Goal: Information Seeking & Learning: Learn about a topic

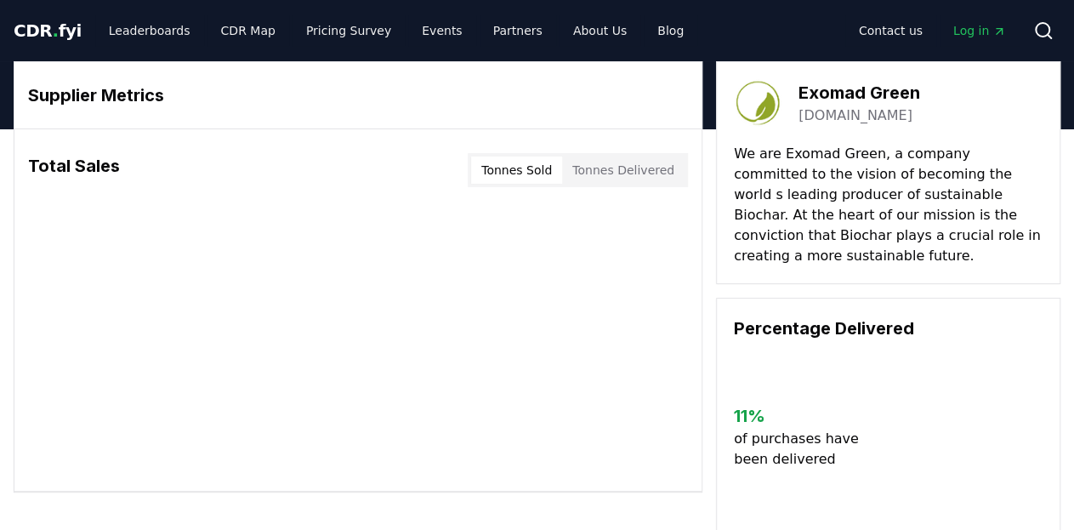
scroll to position [10, 0]
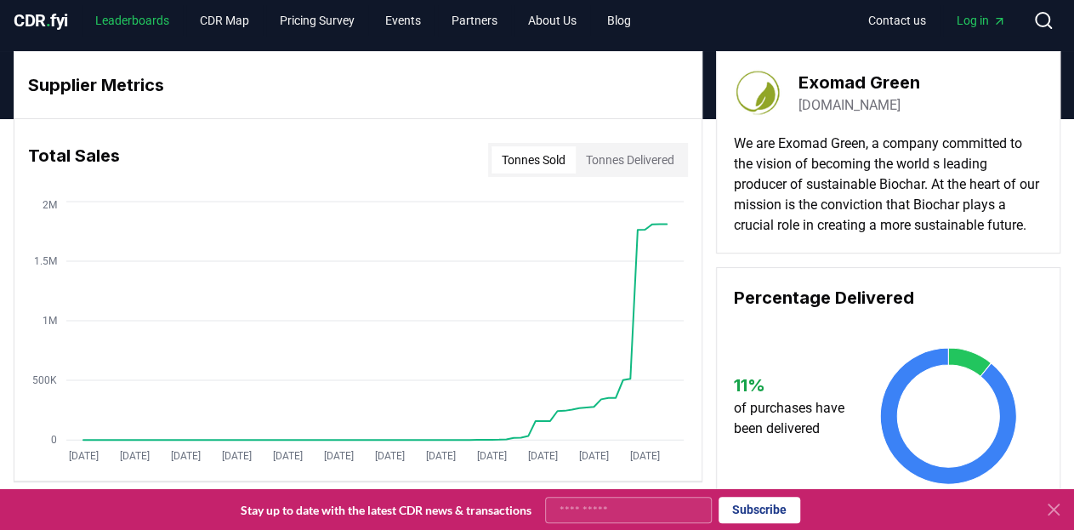
click at [150, 19] on link "Leaderboards" at bounding box center [132, 20] width 101 height 31
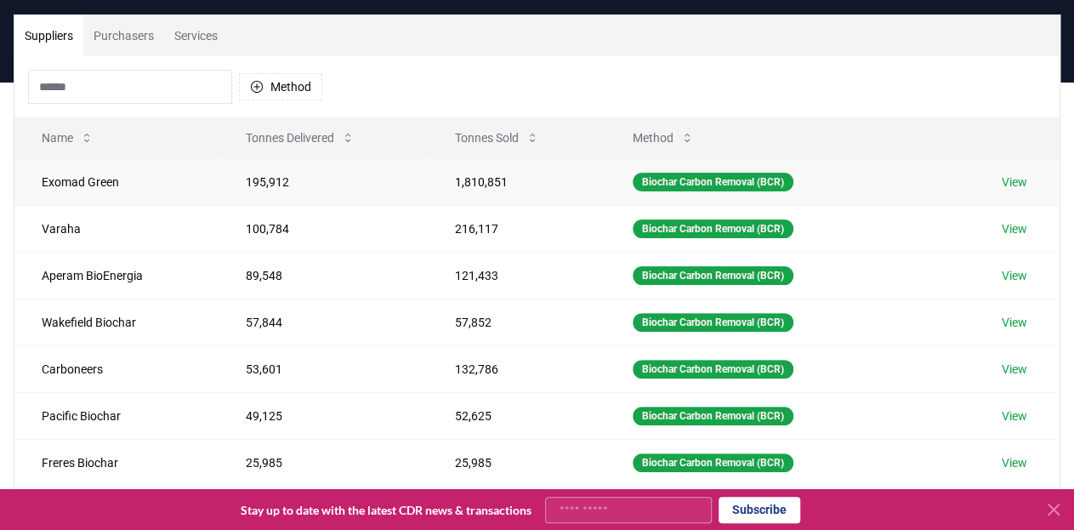
scroll to position [118, 0]
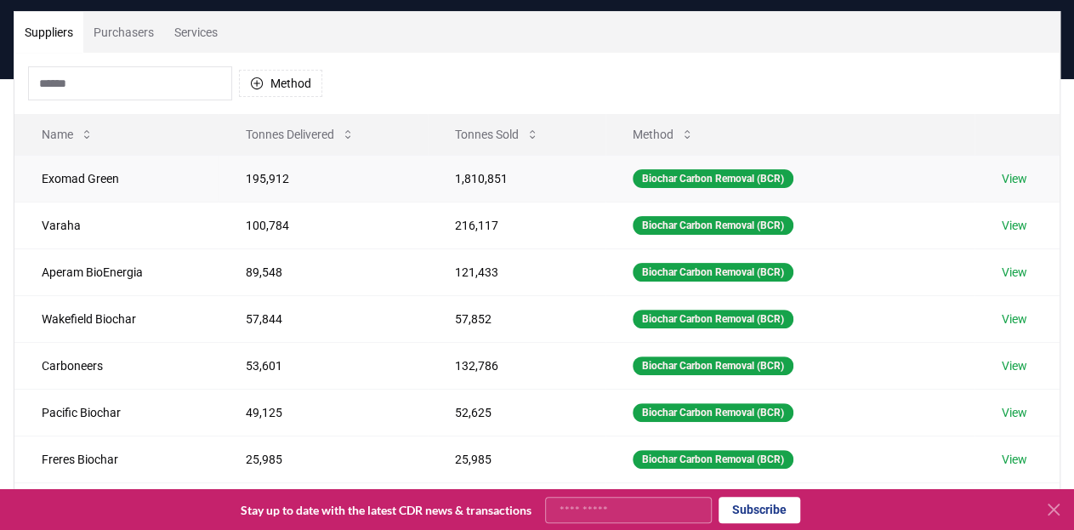
click at [1022, 180] on link "View" at bounding box center [1013, 178] width 25 height 17
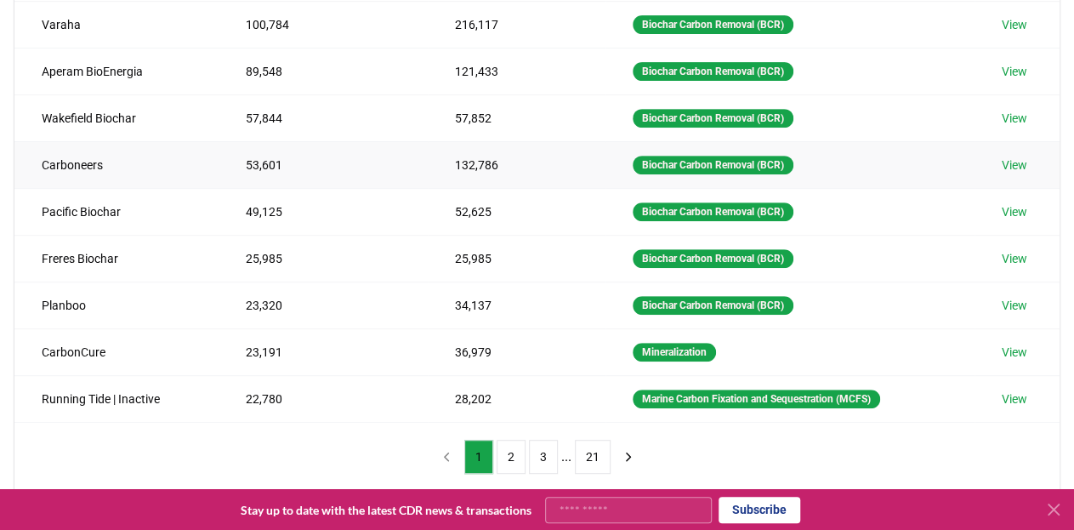
scroll to position [320, 0]
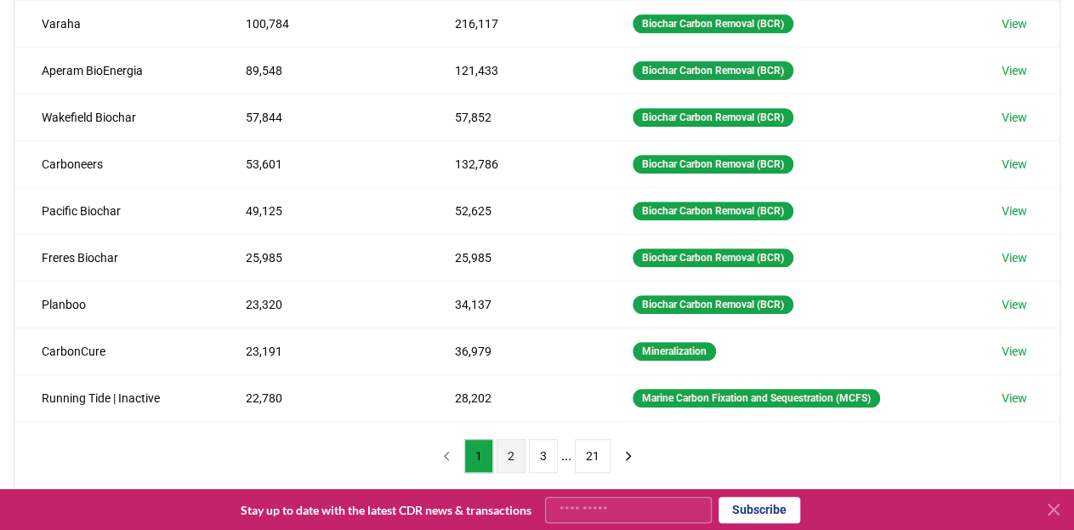
click at [509, 445] on button "2" at bounding box center [510, 456] width 29 height 34
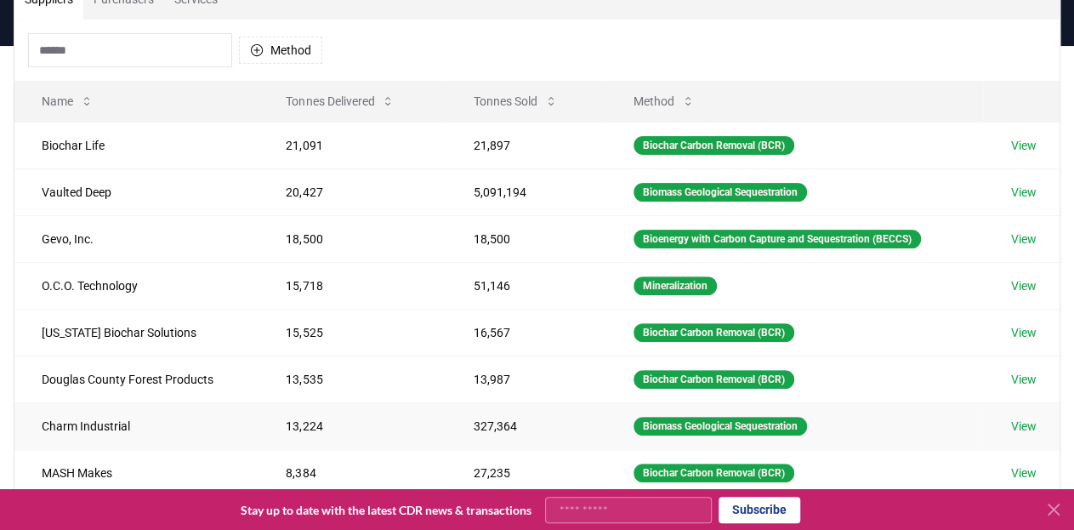
scroll to position [152, 0]
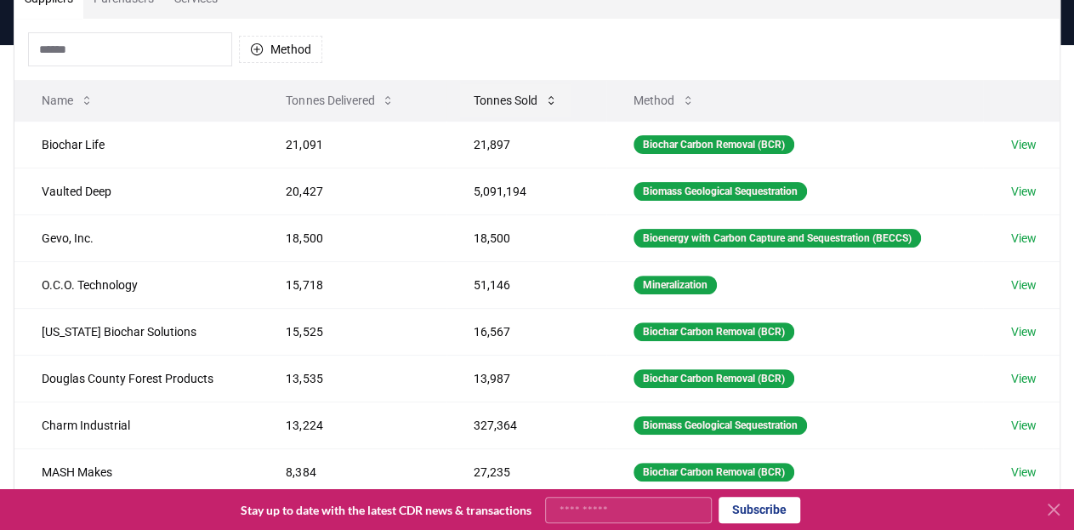
click at [508, 101] on button "Tonnes Sold" at bounding box center [515, 100] width 111 height 34
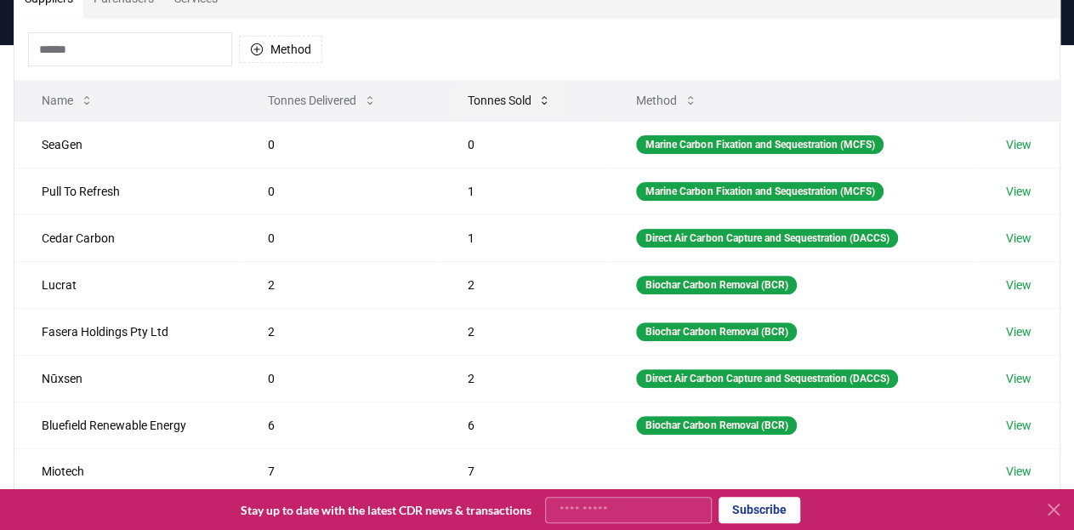
click at [503, 99] on button "Tonnes Sold" at bounding box center [508, 100] width 111 height 34
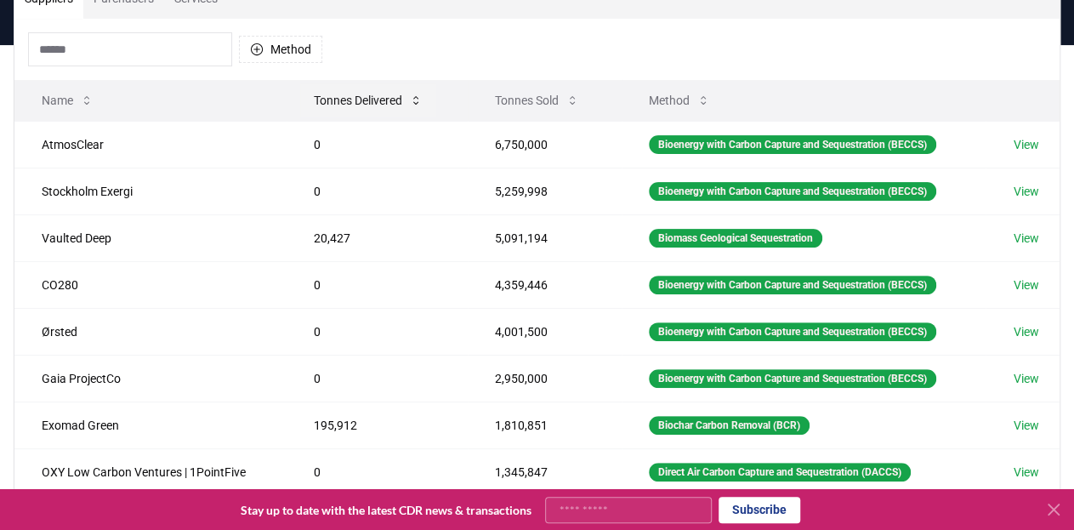
click at [345, 101] on button "Tonnes Delivered" at bounding box center [368, 100] width 136 height 34
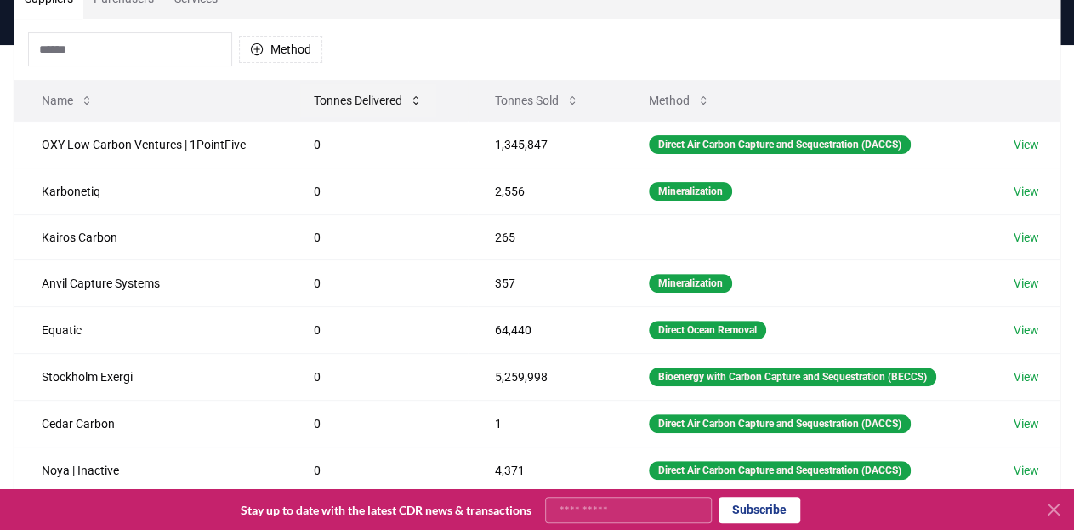
click at [345, 99] on button "Tonnes Delivered" at bounding box center [368, 100] width 136 height 34
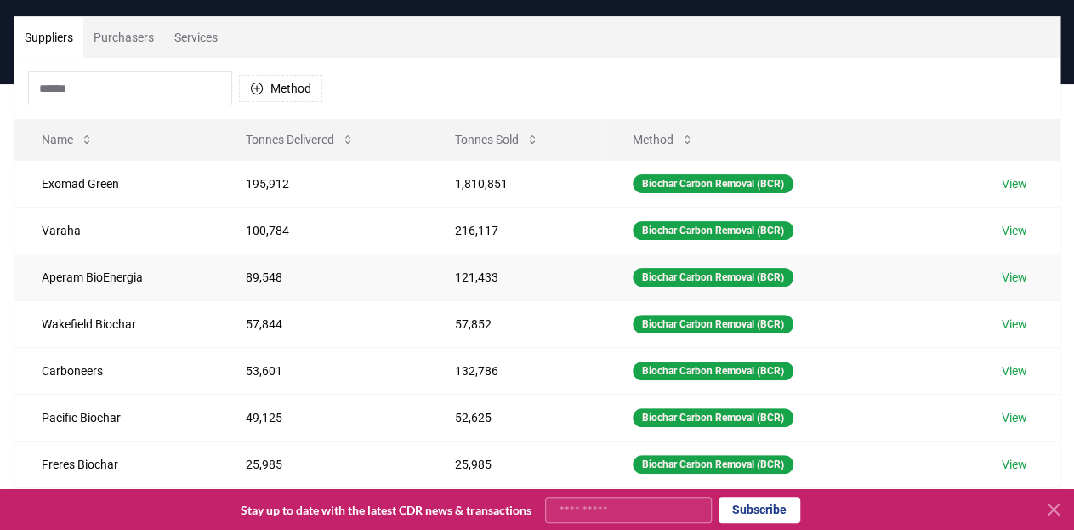
scroll to position [106, 0]
